Goal: Information Seeking & Learning: Check status

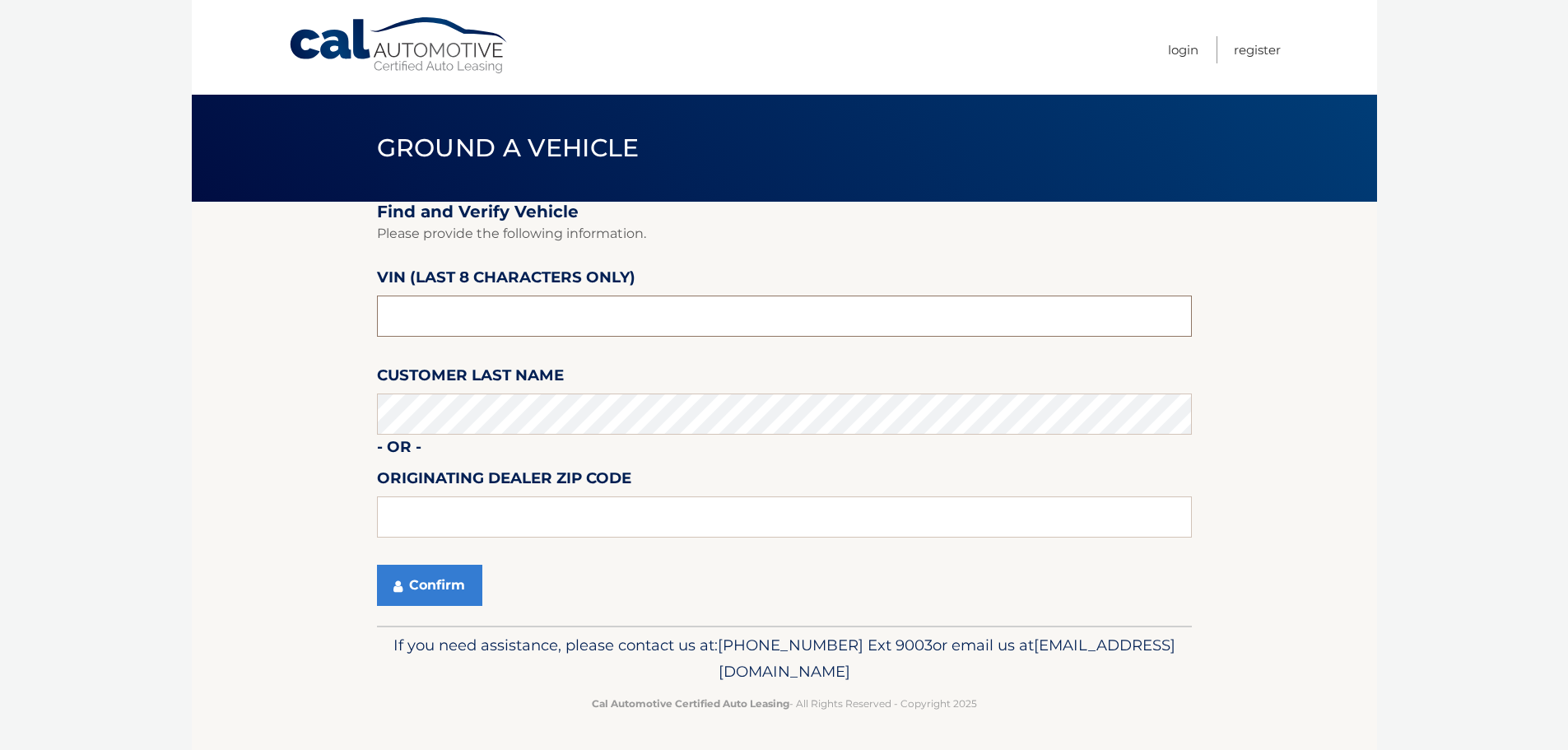
click at [460, 316] on input "text" at bounding box center [785, 316] width 815 height 41
click at [436, 523] on input "text" at bounding box center [785, 517] width 815 height 41
type input "15642"
click at [408, 587] on button "Confirm" at bounding box center [430, 585] width 106 height 41
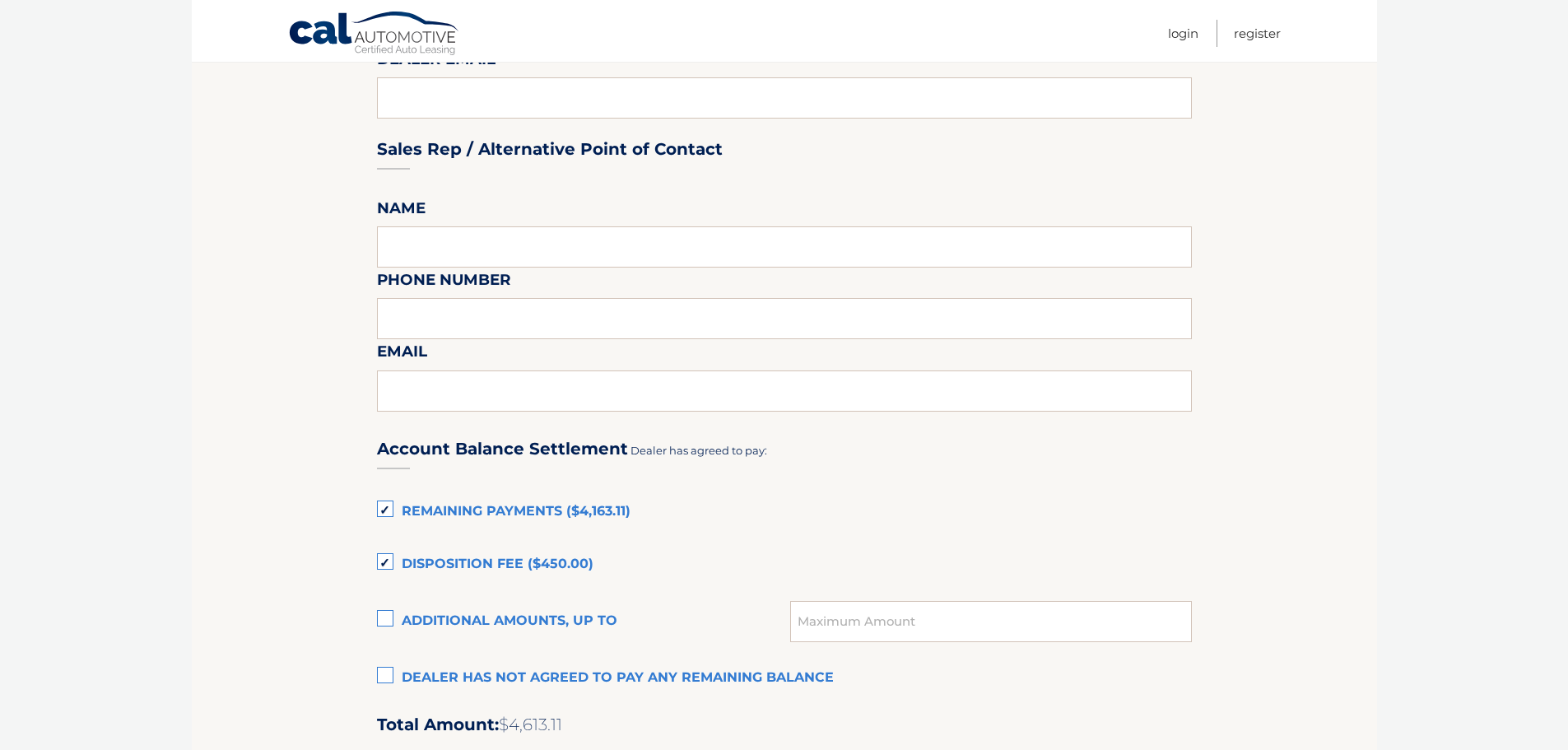
scroll to position [988, 0]
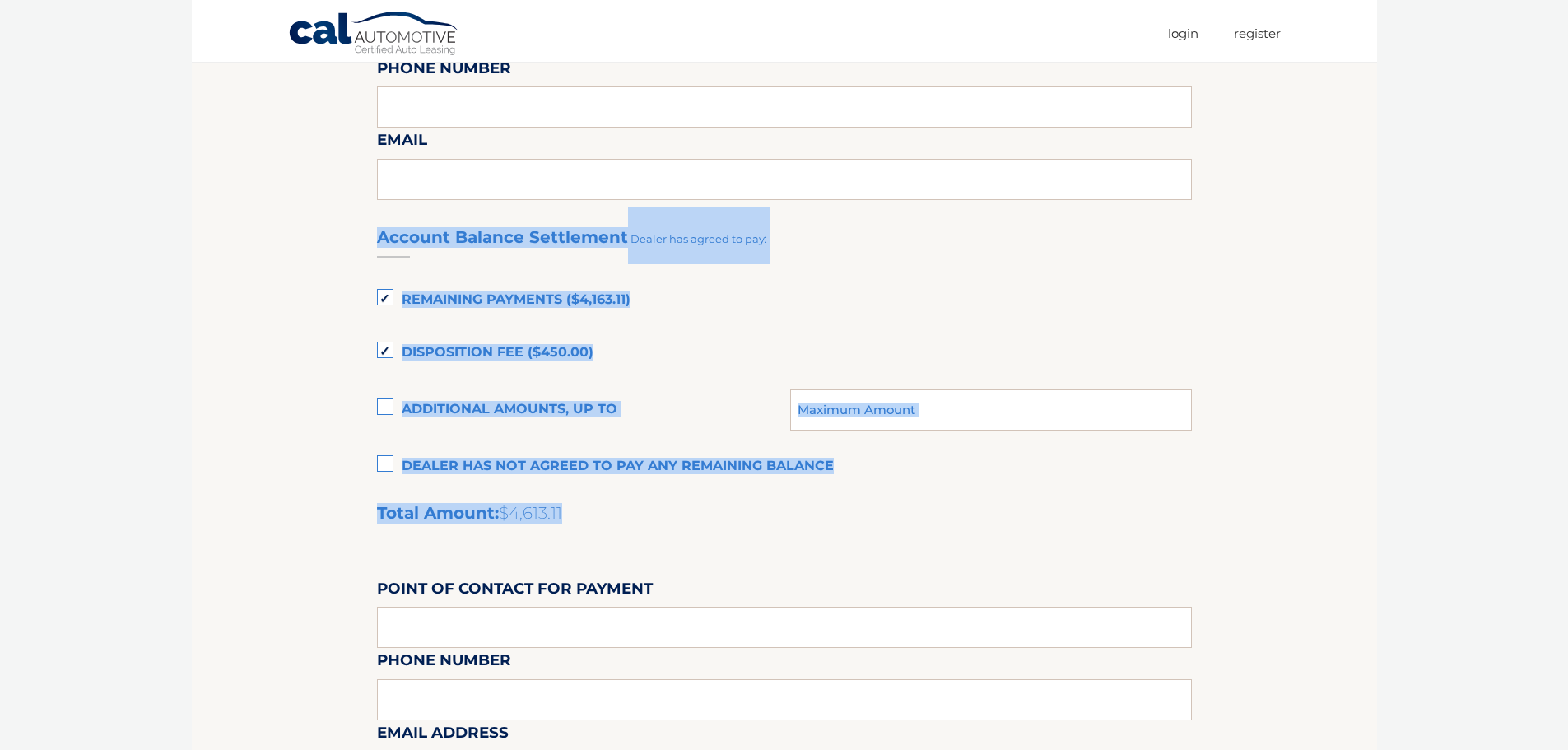
drag, startPoint x: 379, startPoint y: 234, endPoint x: 626, endPoint y: 549, distance: 400.3
click at [626, 549] on div "Account Balance Settlement Dealer has agreed to pay: Remaining Payments ($4,163…" at bounding box center [785, 572] width 815 height 730
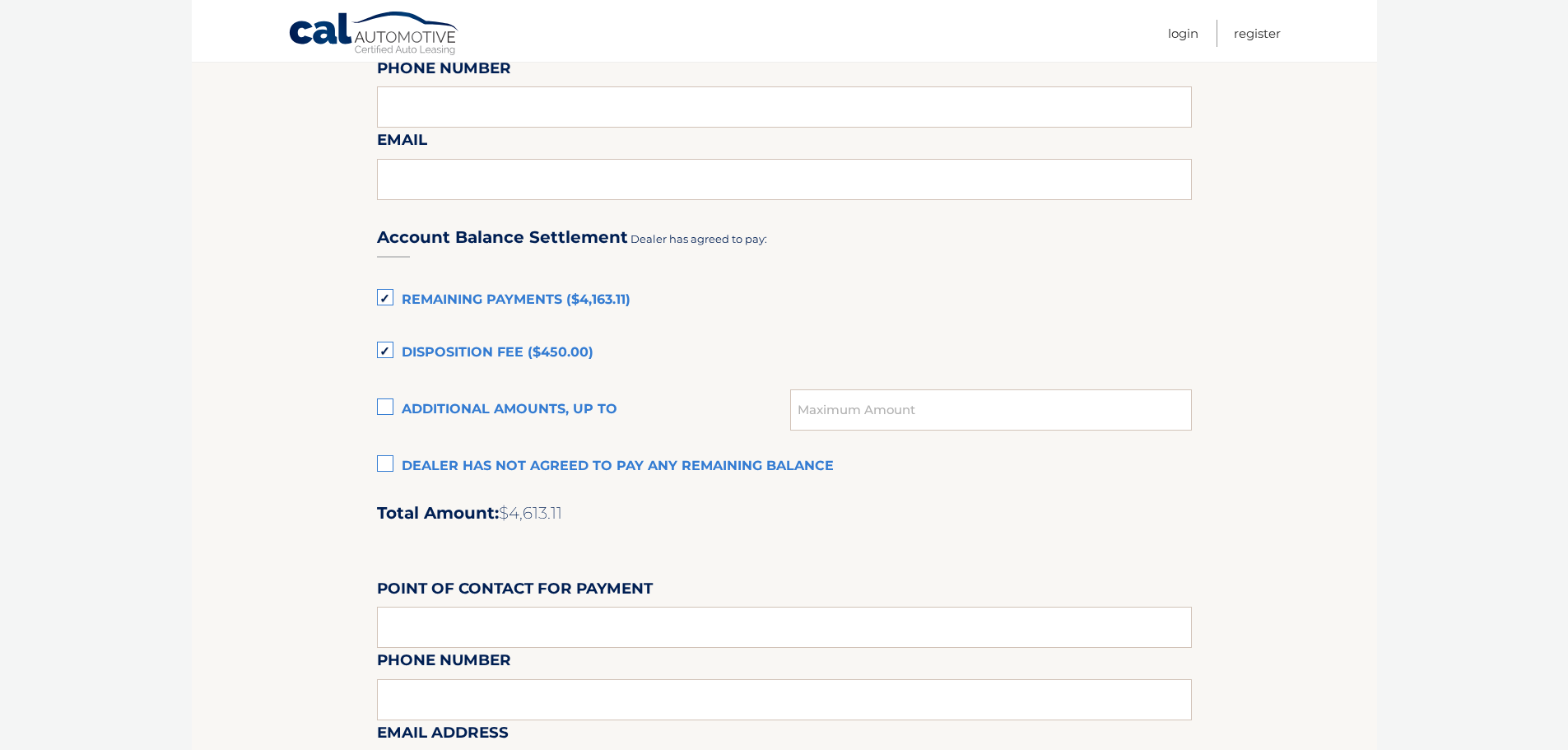
click at [312, 290] on section "Maturity Date: 04/14/2026 Or, click here to be directed to a quote for dealer p…" at bounding box center [784, 115] width 1185 height 1803
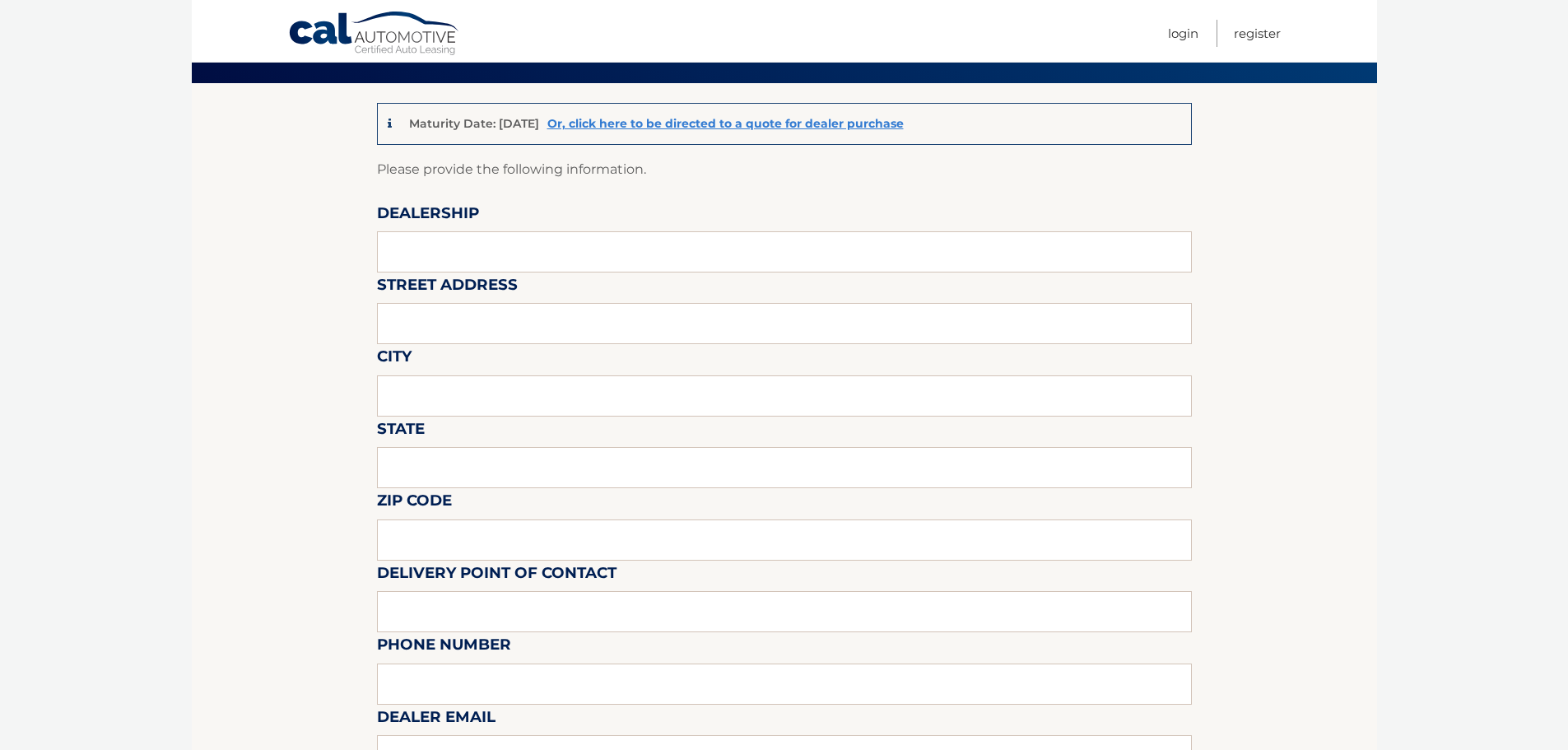
scroll to position [0, 0]
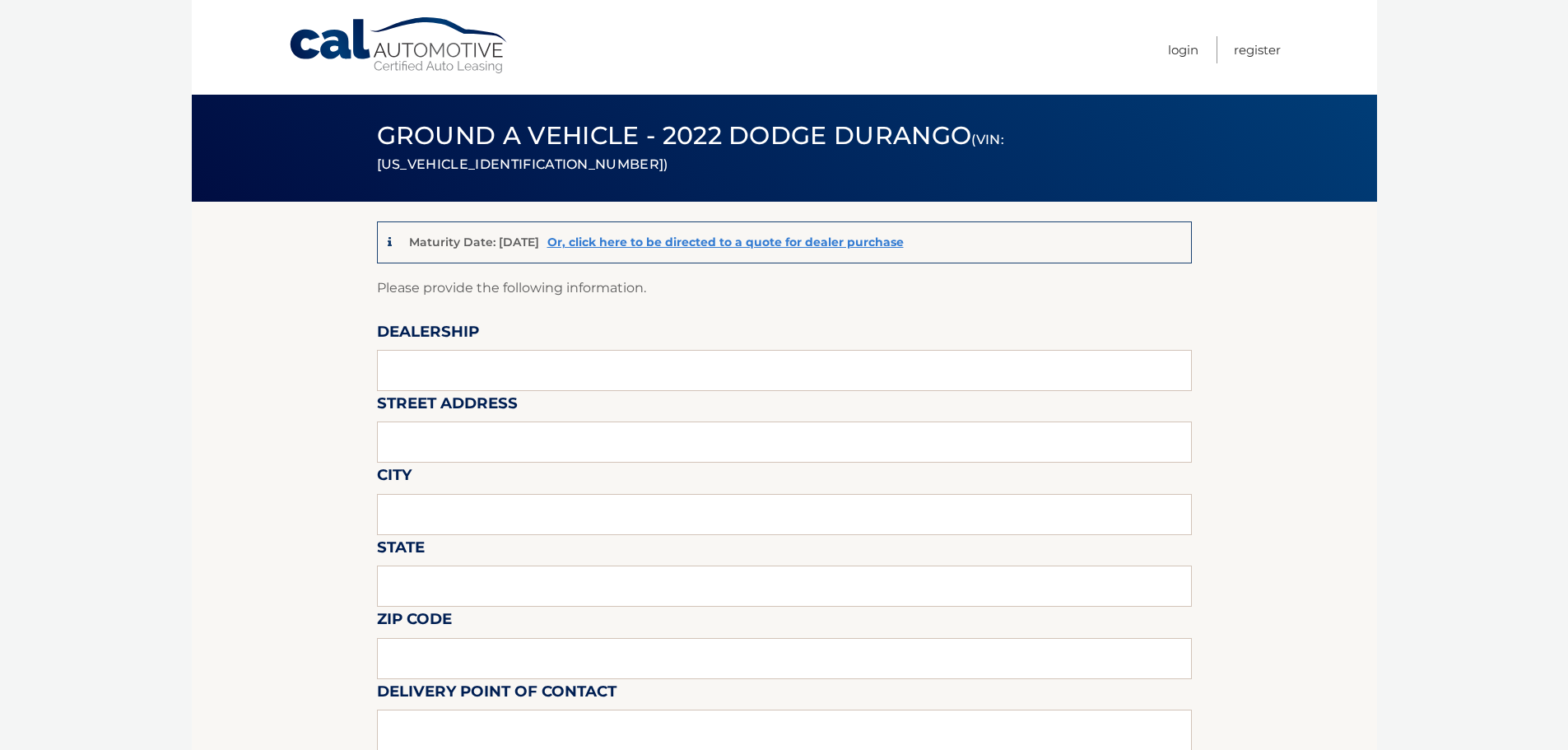
click at [318, 41] on link "Cal Automotive" at bounding box center [400, 46] width 222 height 59
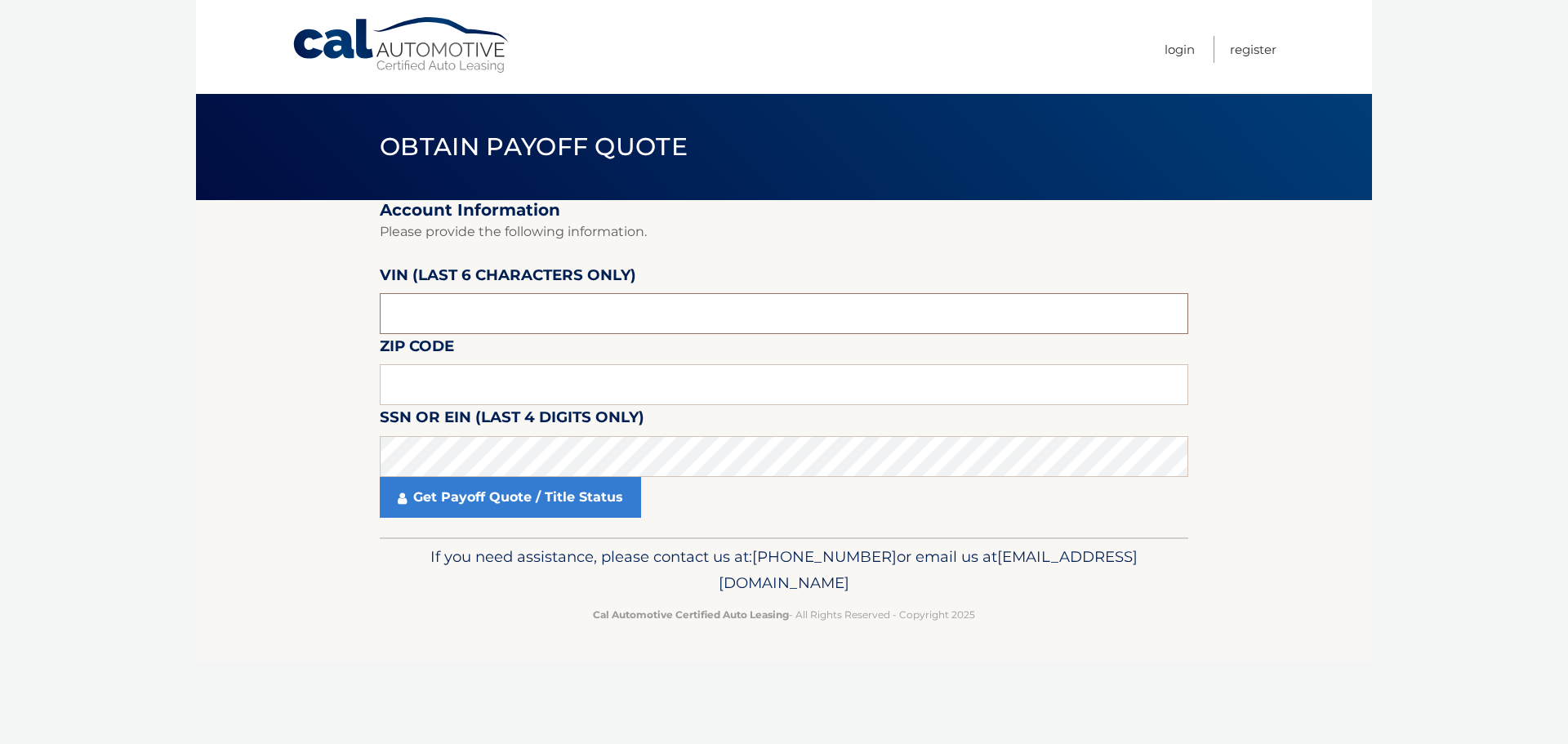
paste input "NC2082"
drag, startPoint x: 442, startPoint y: 320, endPoint x: 380, endPoint y: 322, distance: 62.0
click at [380, 322] on input "text" at bounding box center [784, 313] width 809 height 41
type input "NC2082"
click at [483, 391] on input "text" at bounding box center [784, 385] width 809 height 41
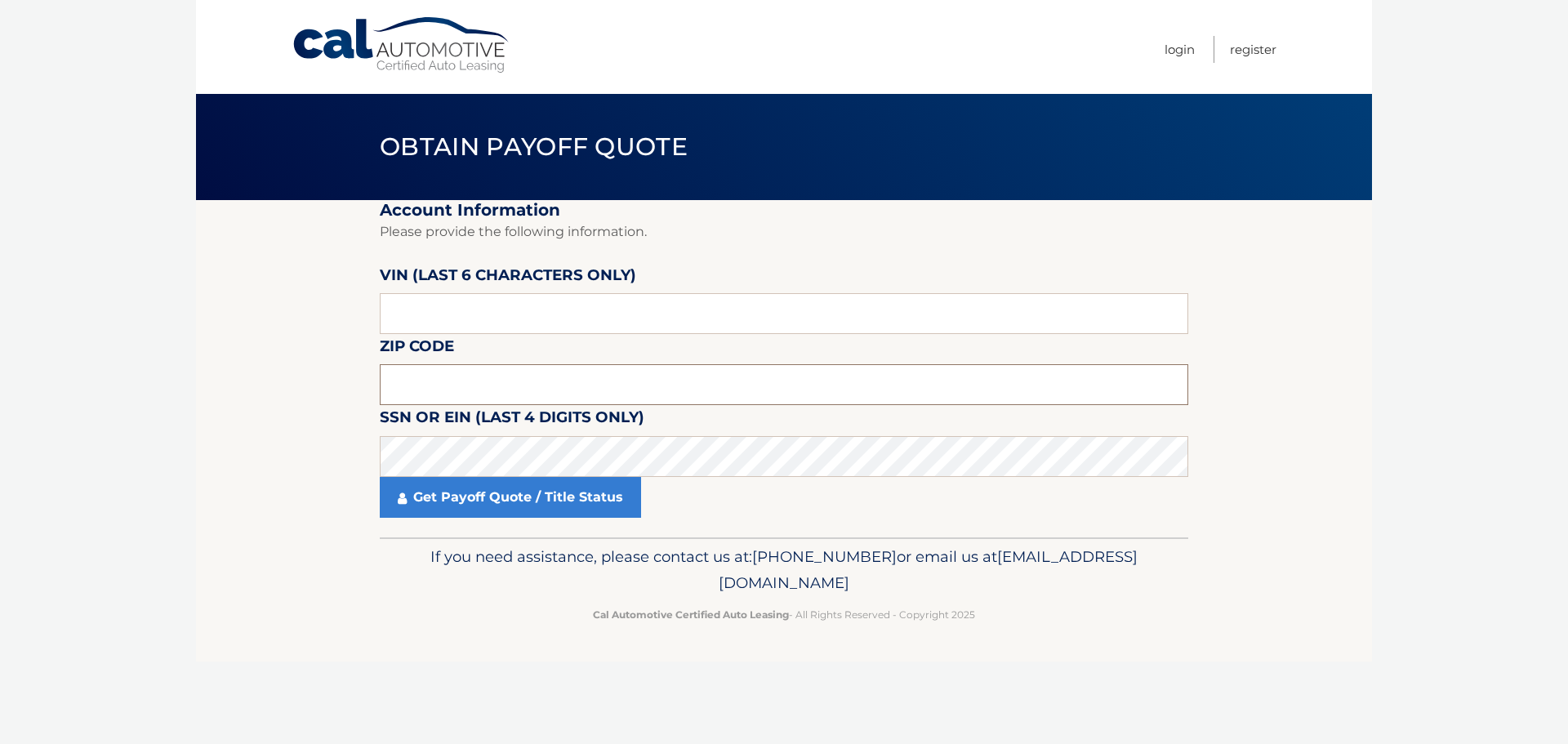
click at [448, 383] on input "text" at bounding box center [784, 385] width 809 height 41
type input "15642"
click at [315, 401] on section "Account Information Please provide the following information. VIN (last 6 chara…" at bounding box center [784, 368] width 1176 height 337
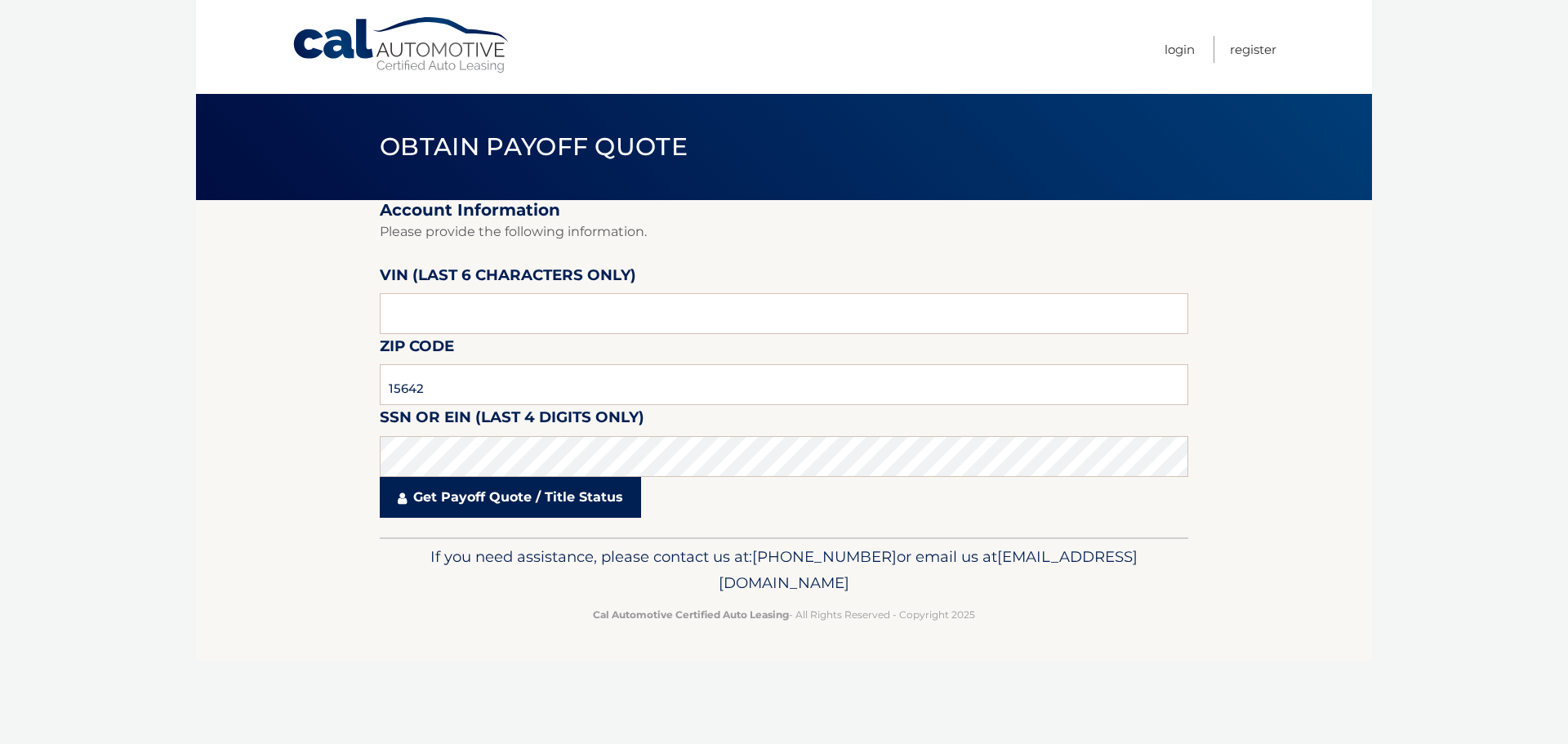
click at [459, 509] on link "Get Payoff Quote / Title Status" at bounding box center [510, 497] width 262 height 41
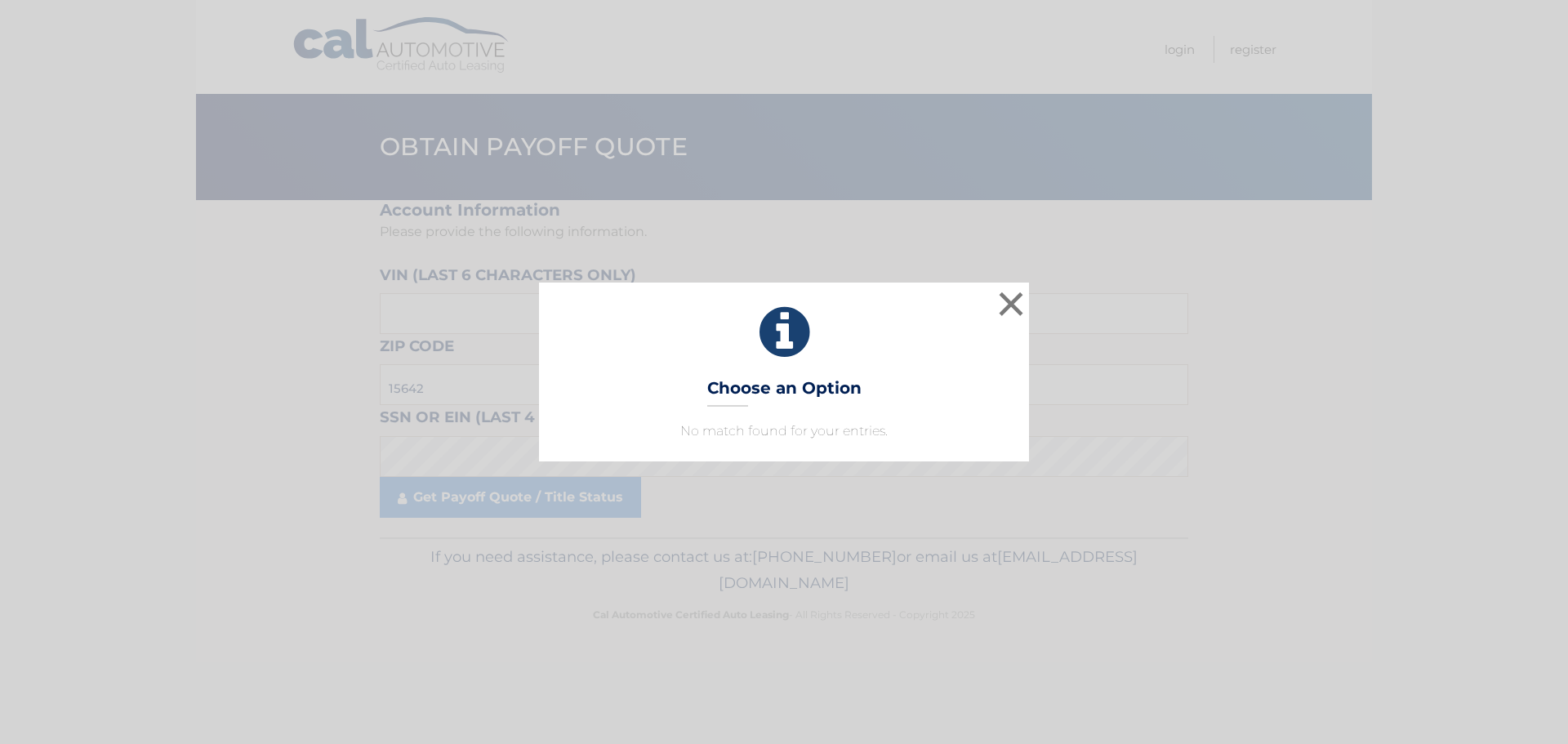
click at [731, 422] on p "No match found for your entries." at bounding box center [784, 431] width 449 height 19
drag, startPoint x: 1011, startPoint y: 303, endPoint x: 965, endPoint y: 321, distance: 49.4
click at [1011, 301] on button "×" at bounding box center [1010, 303] width 33 height 33
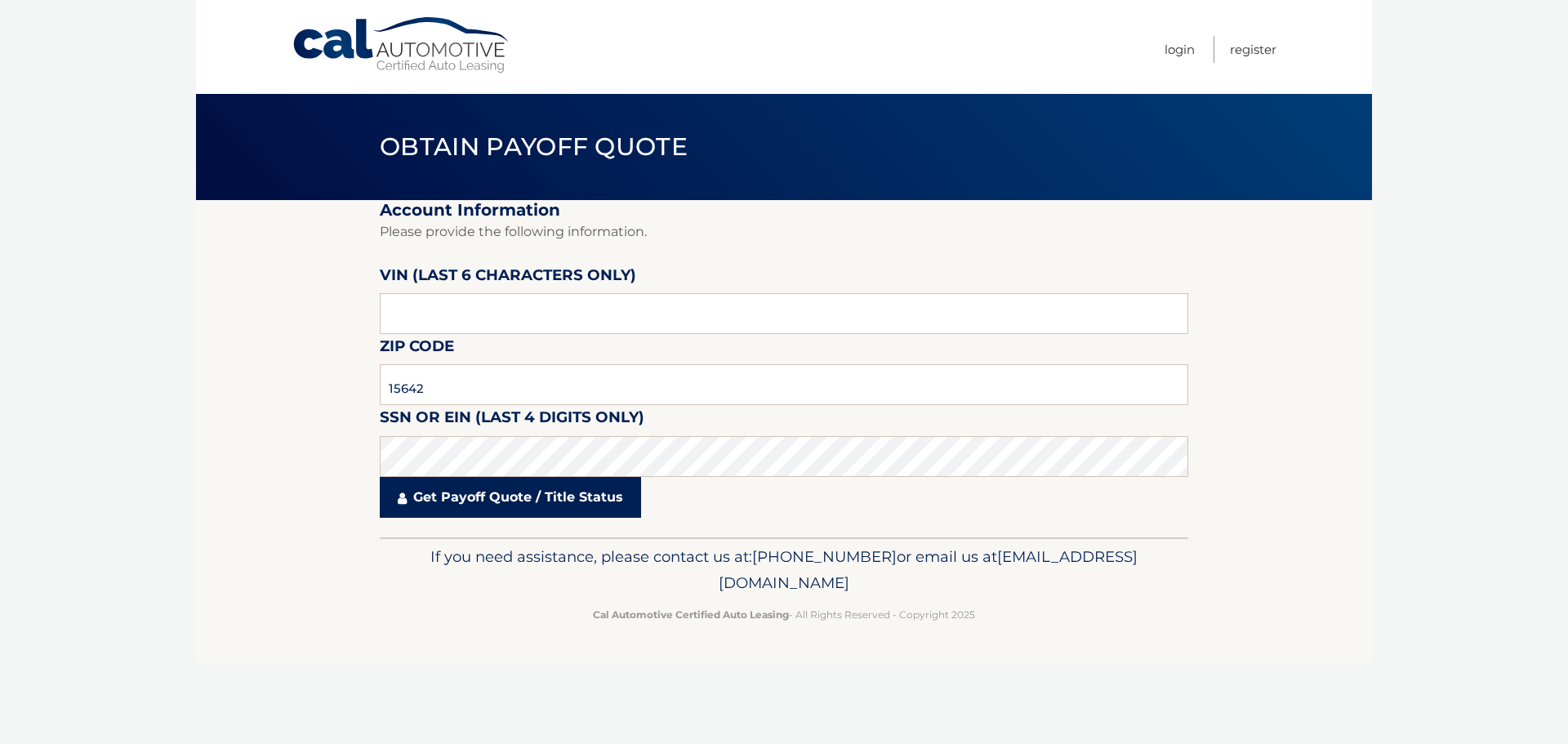
click at [495, 510] on link "Get Payoff Quote / Title Status" at bounding box center [510, 497] width 262 height 41
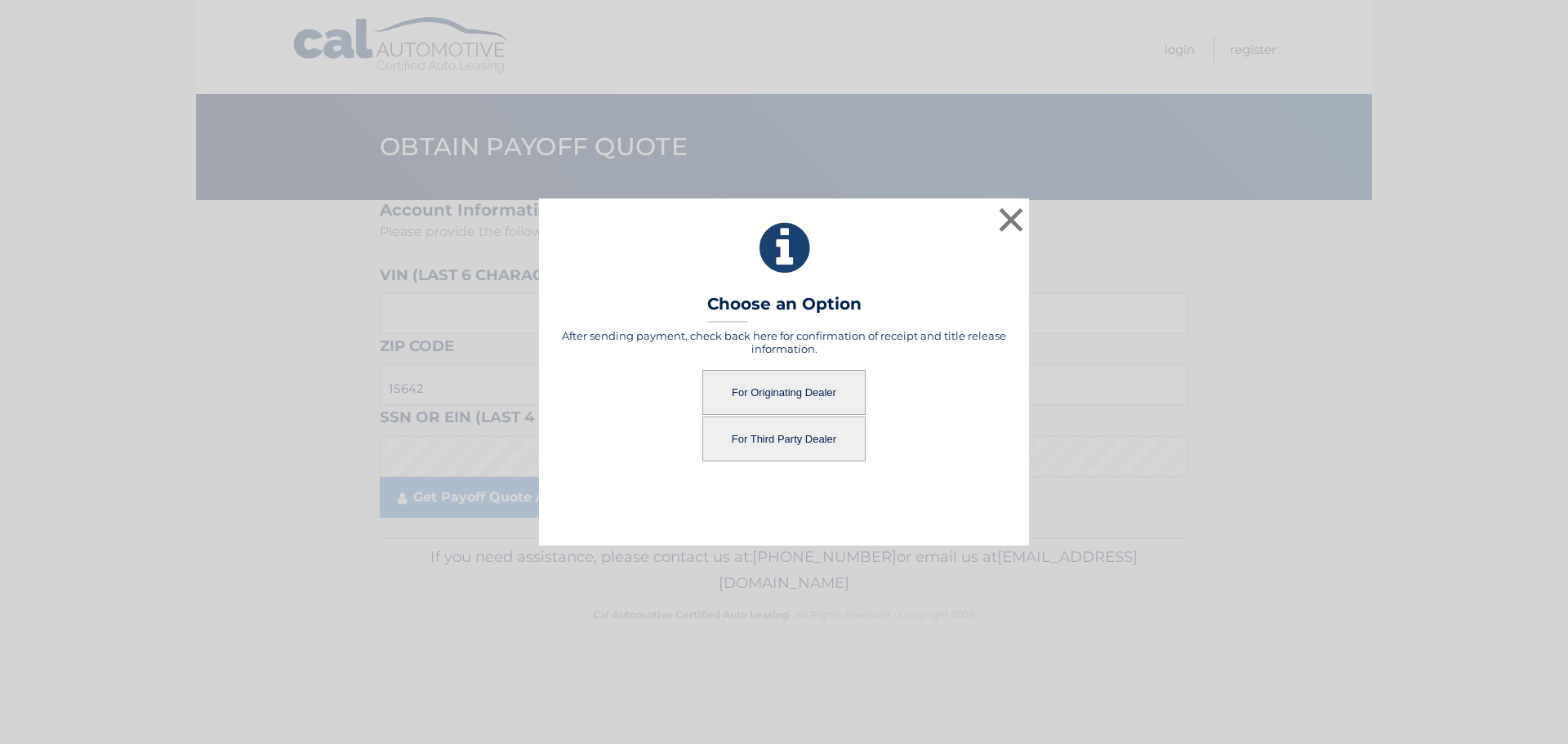
click at [748, 450] on button "For Third Party Dealer" at bounding box center [783, 438] width 163 height 45
click at [783, 444] on button "For Third Party Dealer" at bounding box center [783, 438] width 163 height 45
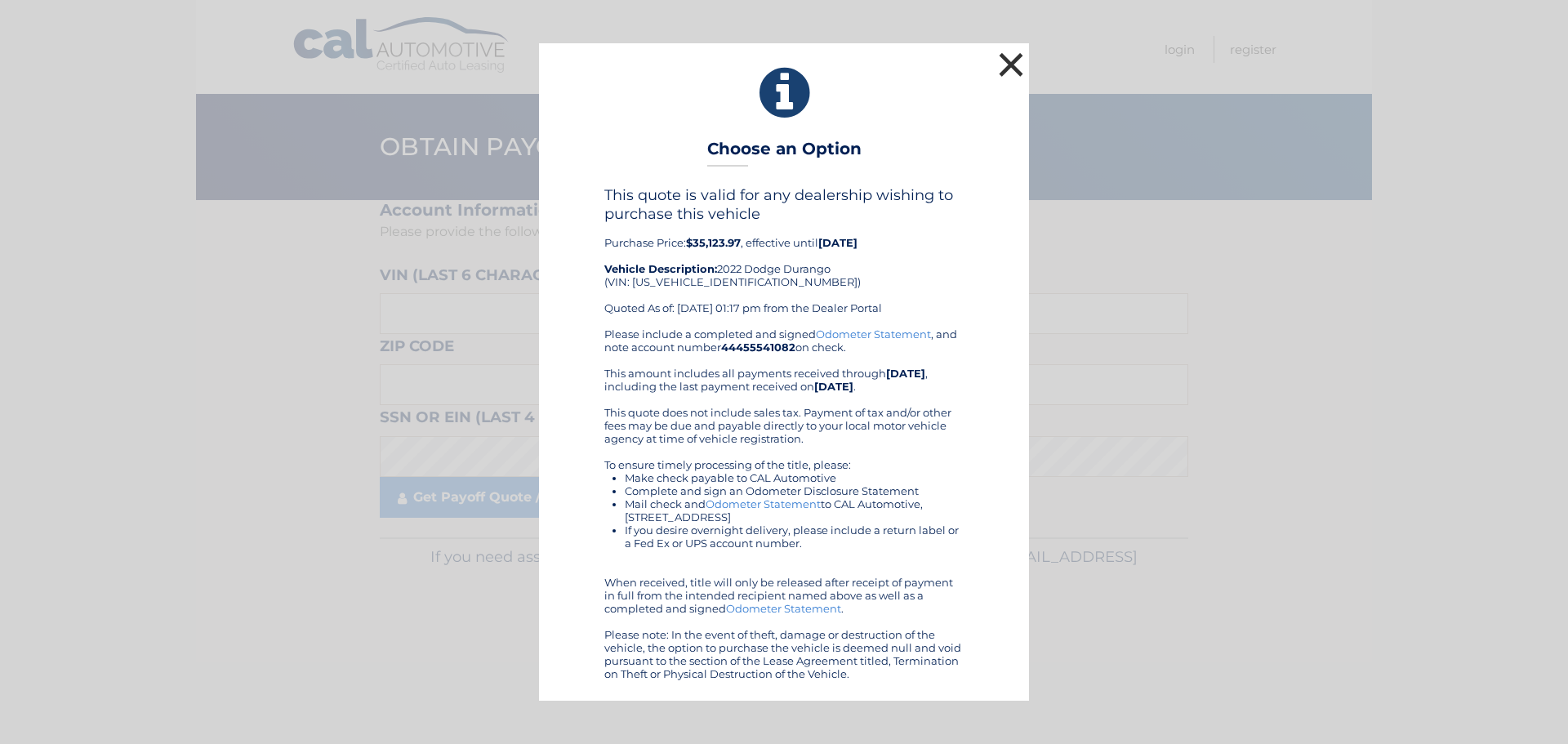
click at [1010, 62] on button "×" at bounding box center [1010, 64] width 33 height 33
